Goal: Task Accomplishment & Management: Manage account settings

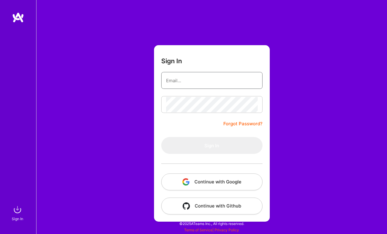
type input "[EMAIL_ADDRESS][DOMAIN_NAME]"
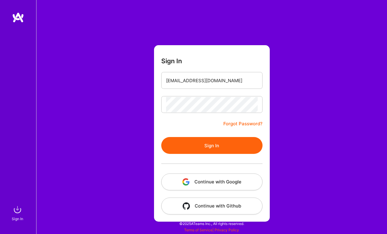
click at [215, 143] on button "Sign In" at bounding box center [211, 145] width 101 height 17
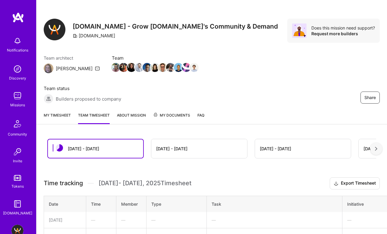
scroll to position [5, 0]
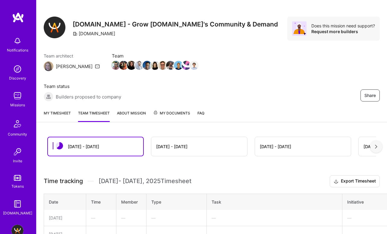
click at [63, 114] on link "My timesheet" at bounding box center [57, 116] width 27 height 12
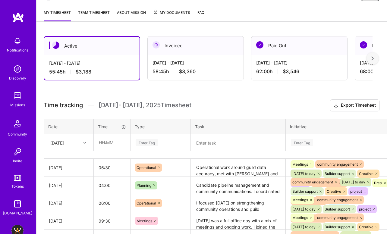
scroll to position [107, 0]
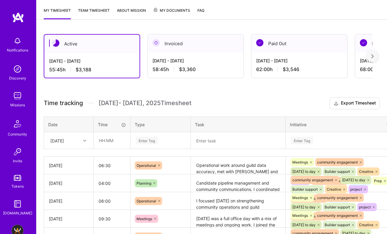
click at [226, 142] on textarea at bounding box center [237, 141] width 93 height 16
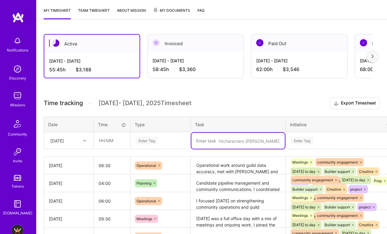
paste textarea "I dedicated 5.5–6 hours [DATE] to candidate pipeline management and guild opera…"
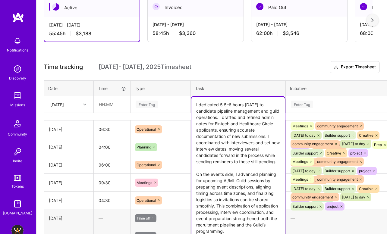
drag, startPoint x: 219, startPoint y: 105, endPoint x: 243, endPoint y: 106, distance: 23.8
click at [243, 106] on textarea "I dedicated 5.5–6 hours [DATE] to candidate pipeline management and guild opera…" at bounding box center [237, 168] width 93 height 143
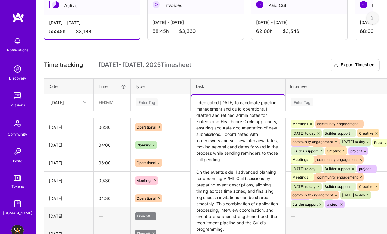
scroll to position [146, 0]
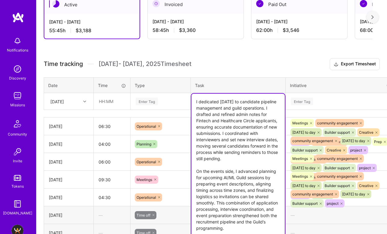
click at [227, 129] on textarea "I dedicated [DATE] to candidate pipeline management and guild operations. I dra…" at bounding box center [237, 165] width 93 height 143
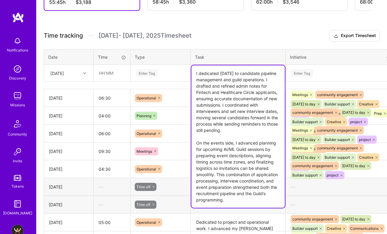
scroll to position [176, 0]
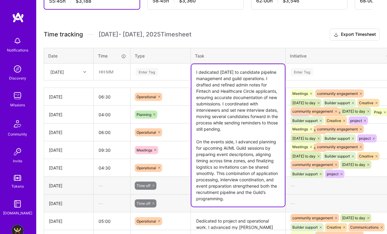
click at [246, 132] on textarea "I dedicated [DATE] to candidate pipeline management and guild operations. I dra…" at bounding box center [237, 135] width 93 height 143
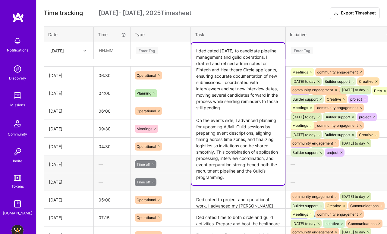
scroll to position [198, 0]
click at [211, 77] on textarea "I dedicated [DATE] to candidate pipeline management and guild operations. I dra…" at bounding box center [237, 113] width 93 height 143
paste textarea "[DATE] I focused on advancing the candidate pipeline and guild operations: draf…"
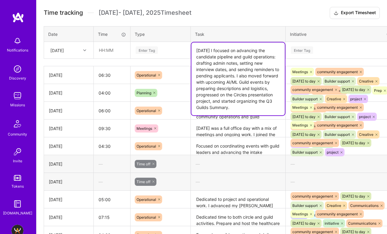
type textarea "[DATE] I focused on advancing the candidate pipeline and guild operations: draf…"
click at [150, 47] on div "Enter Tag" at bounding box center [147, 49] width 22 height 9
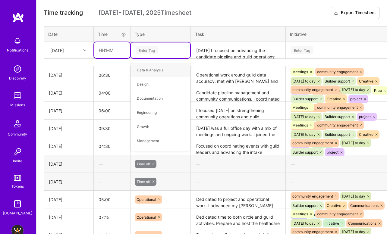
click at [98, 49] on input "text" at bounding box center [112, 50] width 36 height 16
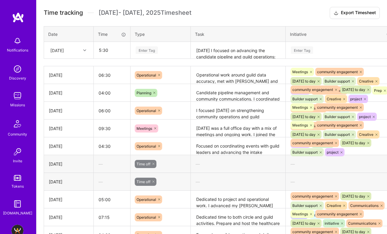
type input "05:30"
click at [155, 50] on div "Enter Tag" at bounding box center [147, 49] width 22 height 9
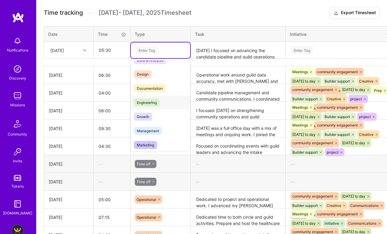
scroll to position [12, 0]
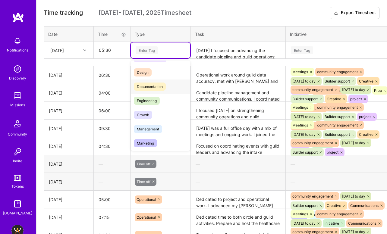
click at [161, 88] on span "Documentation" at bounding box center [150, 87] width 32 height 8
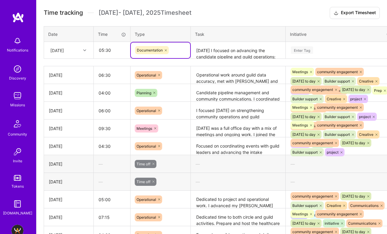
click at [324, 49] on div "Enter Tag" at bounding box center [341, 50] width 102 height 8
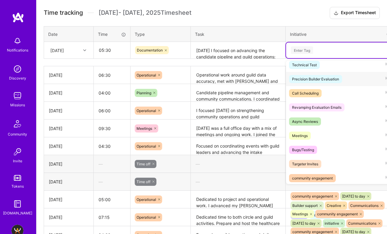
scroll to position [20, 0]
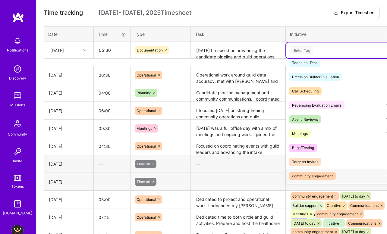
click at [327, 175] on div "community engagement" at bounding box center [312, 176] width 41 height 6
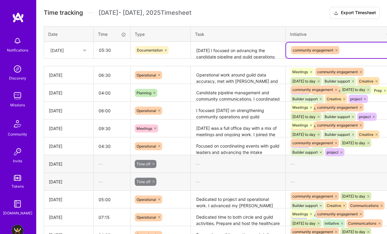
click at [360, 40] on th "Initiative" at bounding box center [341, 34] width 111 height 16
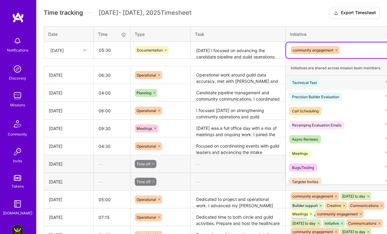
click at [359, 51] on div "community engagement" at bounding box center [341, 49] width 102 height 9
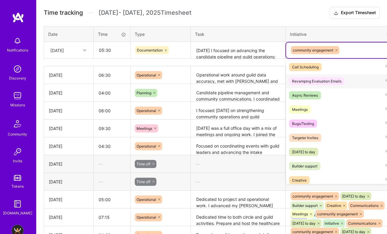
scroll to position [61, 0]
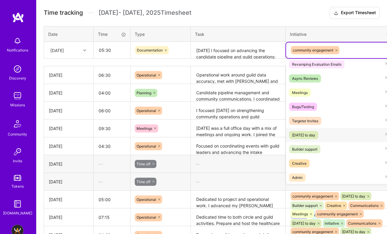
click at [313, 134] on div "[DATE] to day" at bounding box center [303, 135] width 23 height 6
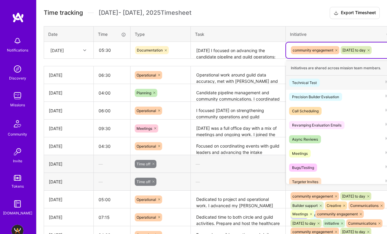
click at [362, 57] on div "community engagement [DATE] to day" at bounding box center [341, 50] width 110 height 16
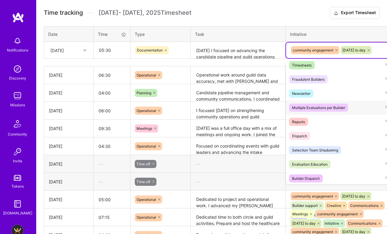
scroll to position [358, 0]
click at [323, 122] on div "Reports Hide" at bounding box center [341, 121] width 110 height 14
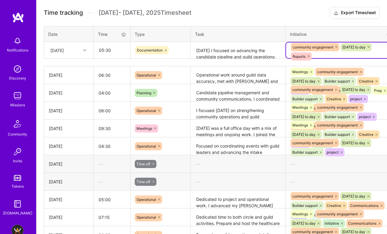
click at [341, 53] on div "community engagement [DATE] to day Reports" at bounding box center [341, 51] width 102 height 19
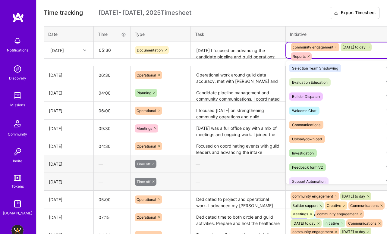
scroll to position [427, 0]
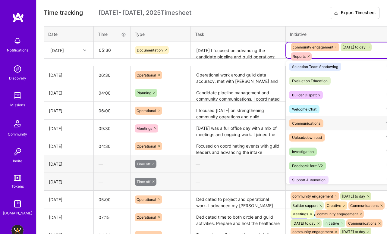
click at [319, 124] on div "Communications" at bounding box center [306, 123] width 28 height 6
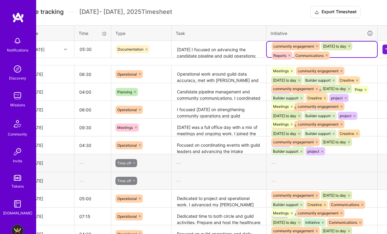
scroll to position [199, 30]
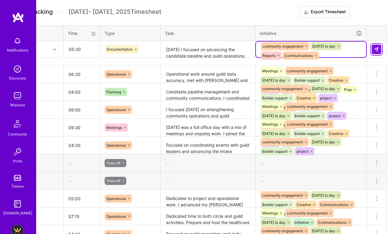
click at [378, 47] on img at bounding box center [376, 49] width 5 height 5
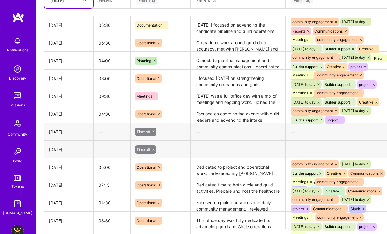
scroll to position [248, 0]
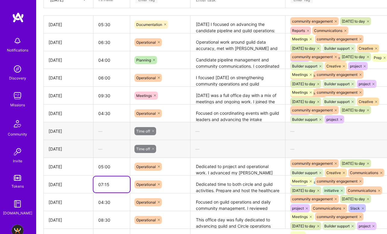
click at [102, 183] on input "07:15" at bounding box center [111, 185] width 36 height 16
type input "06:15"
click at [101, 202] on input "04:30" at bounding box center [111, 202] width 36 height 16
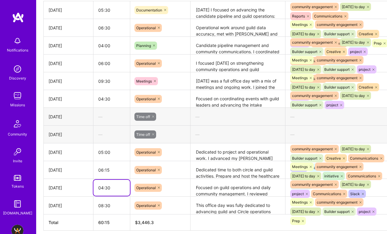
scroll to position [264, 0]
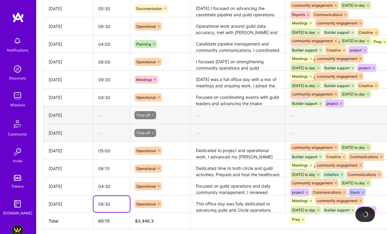
click at [102, 203] on input "08:30" at bounding box center [111, 204] width 36 height 16
click at [99, 222] on th "60:15" at bounding box center [111, 221] width 37 height 16
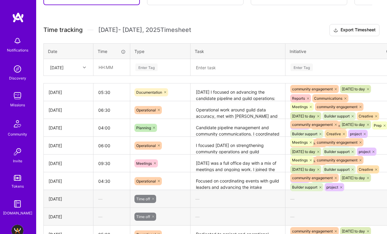
scroll to position [171, 0]
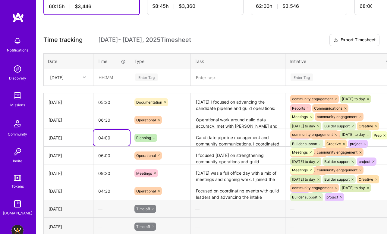
click at [109, 141] on input "04:00" at bounding box center [111, 138] width 36 height 16
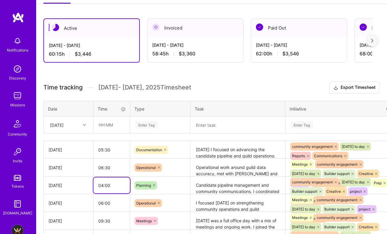
scroll to position [121, 0]
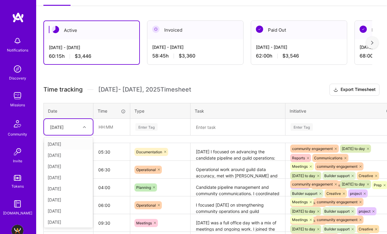
click at [76, 125] on div "[DATE]" at bounding box center [63, 127] width 33 height 10
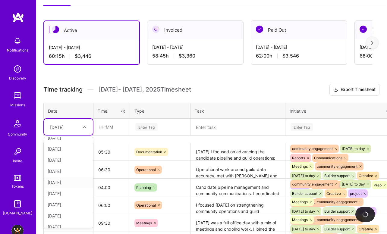
scroll to position [57, 0]
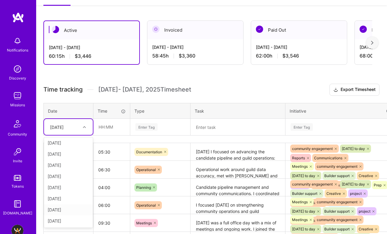
click at [63, 209] on div "[DATE]" at bounding box center [68, 209] width 49 height 11
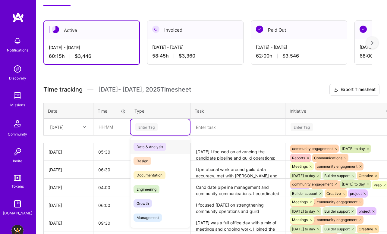
click at [157, 128] on div "Enter Tag" at bounding box center [146, 126] width 22 height 9
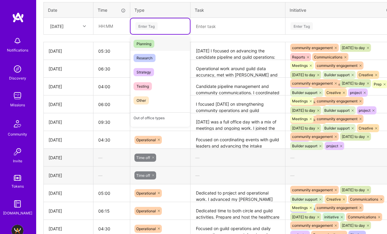
scroll to position [172, 0]
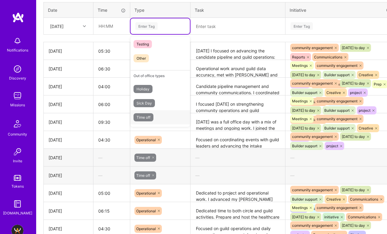
click at [153, 119] on span "Time off" at bounding box center [143, 117] width 20 height 8
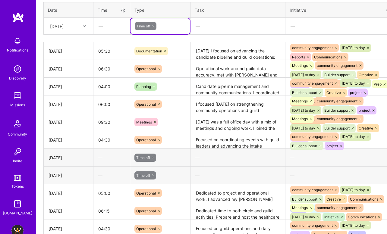
scroll to position [222, 30]
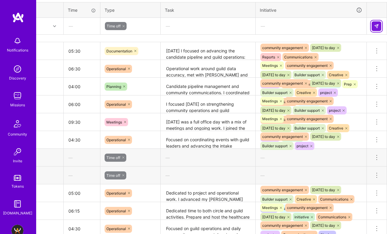
click at [379, 29] on button at bounding box center [377, 26] width 10 height 10
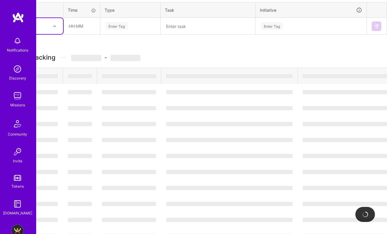
scroll to position [222, 0]
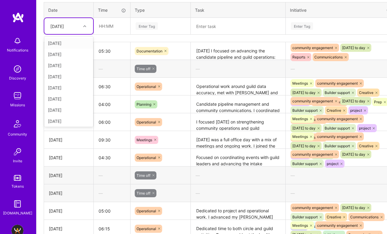
click at [84, 29] on div at bounding box center [85, 26] width 9 height 8
click at [74, 105] on div "[DATE]" at bounding box center [68, 108] width 49 height 11
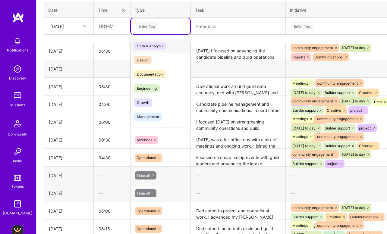
click at [147, 24] on div "Enter Tag" at bounding box center [147, 25] width 22 height 9
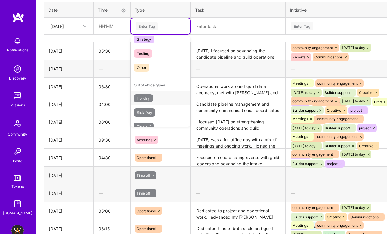
scroll to position [172, 0]
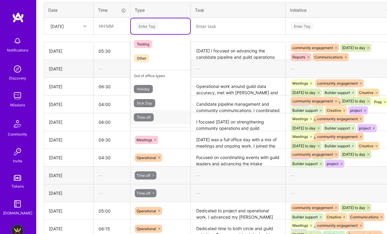
click at [163, 115] on div "Time off" at bounding box center [160, 117] width 59 height 14
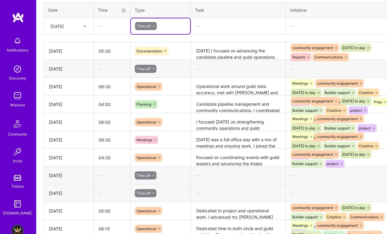
scroll to position [222, 30]
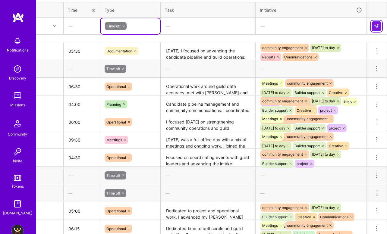
click at [375, 28] on img at bounding box center [376, 26] width 5 height 5
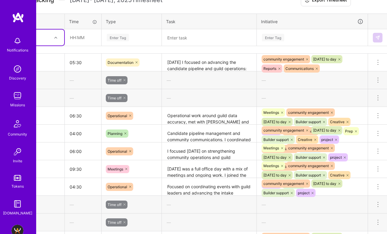
scroll to position [210, 0]
